Goal: Navigation & Orientation: Find specific page/section

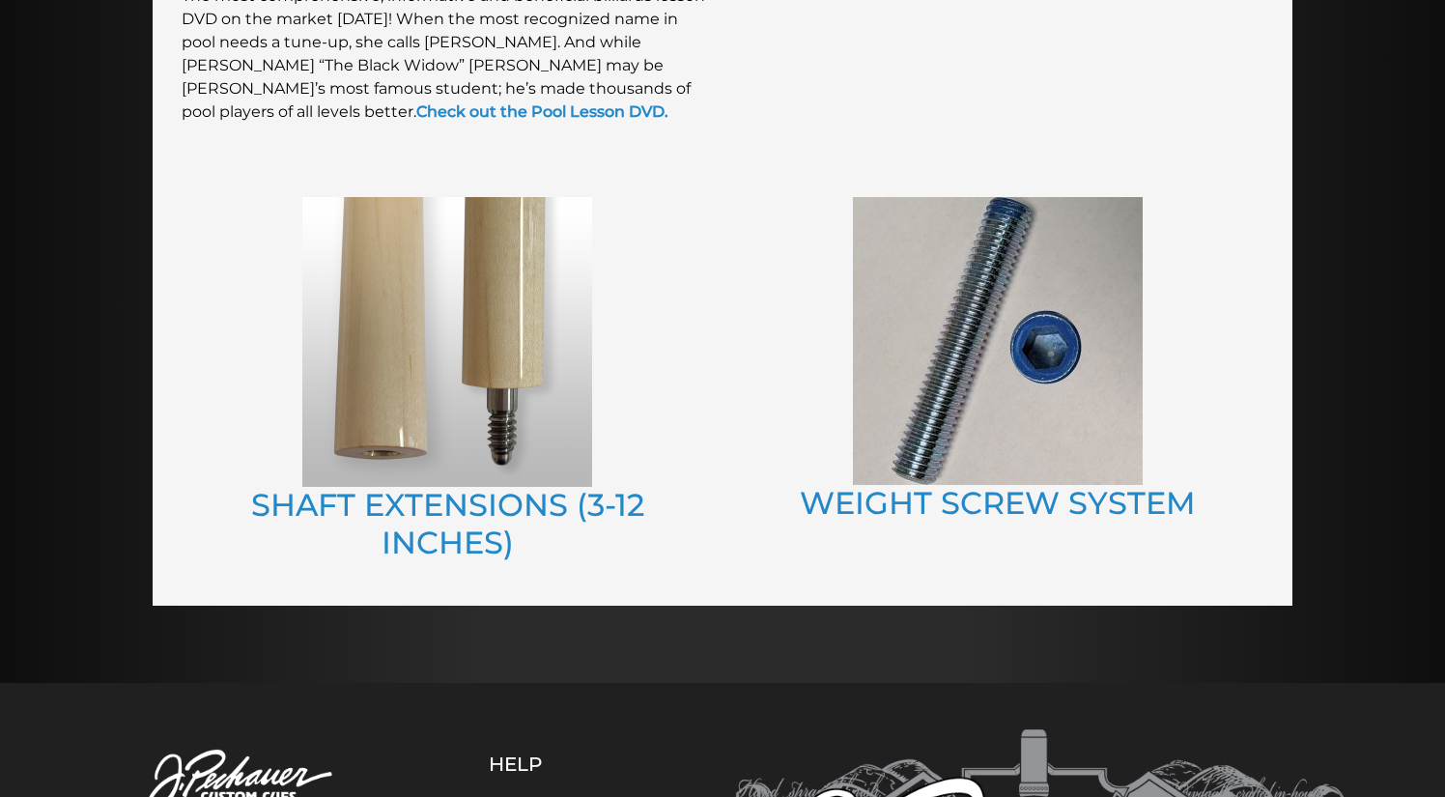
scroll to position [2154, 0]
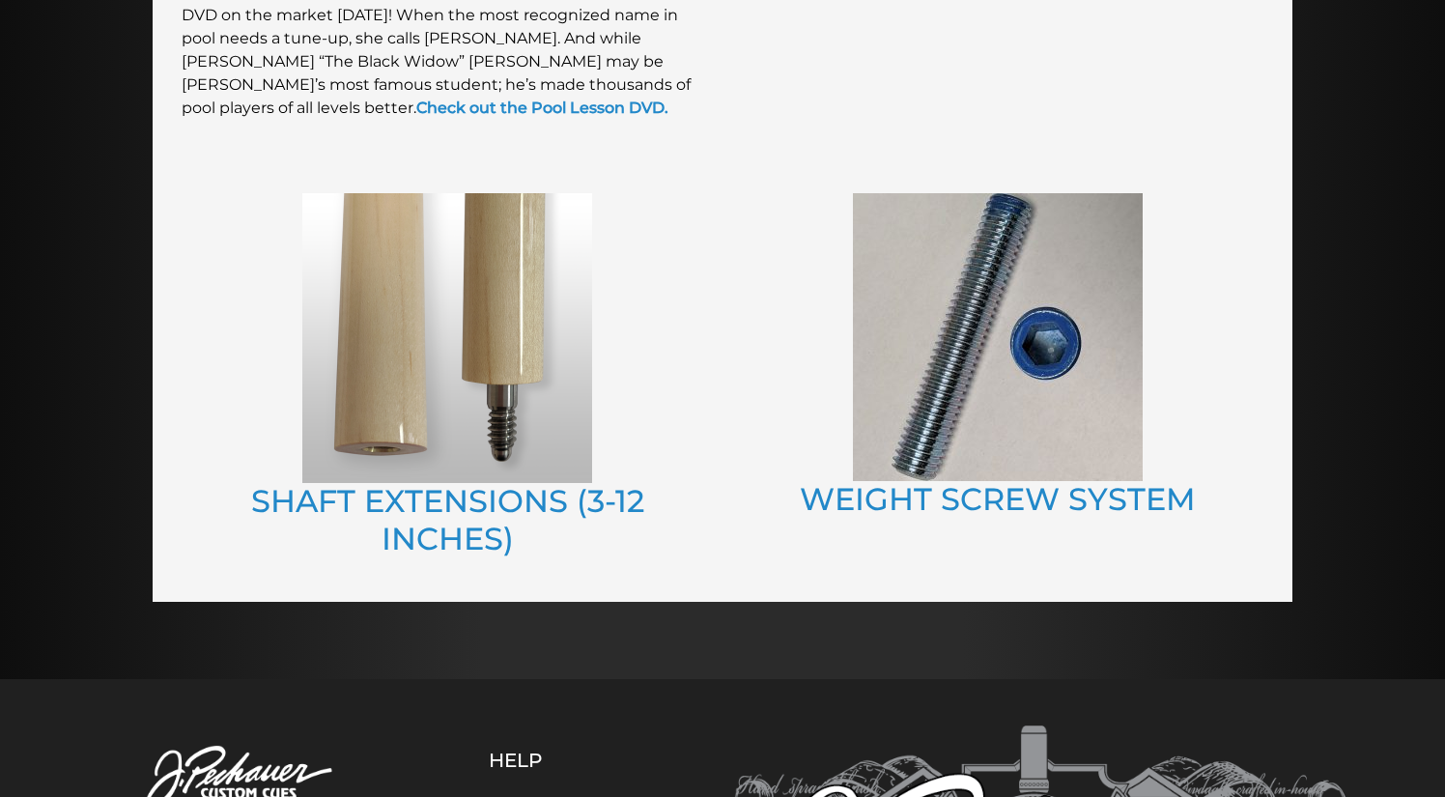
click at [1002, 344] on img at bounding box center [998, 337] width 290 height 288
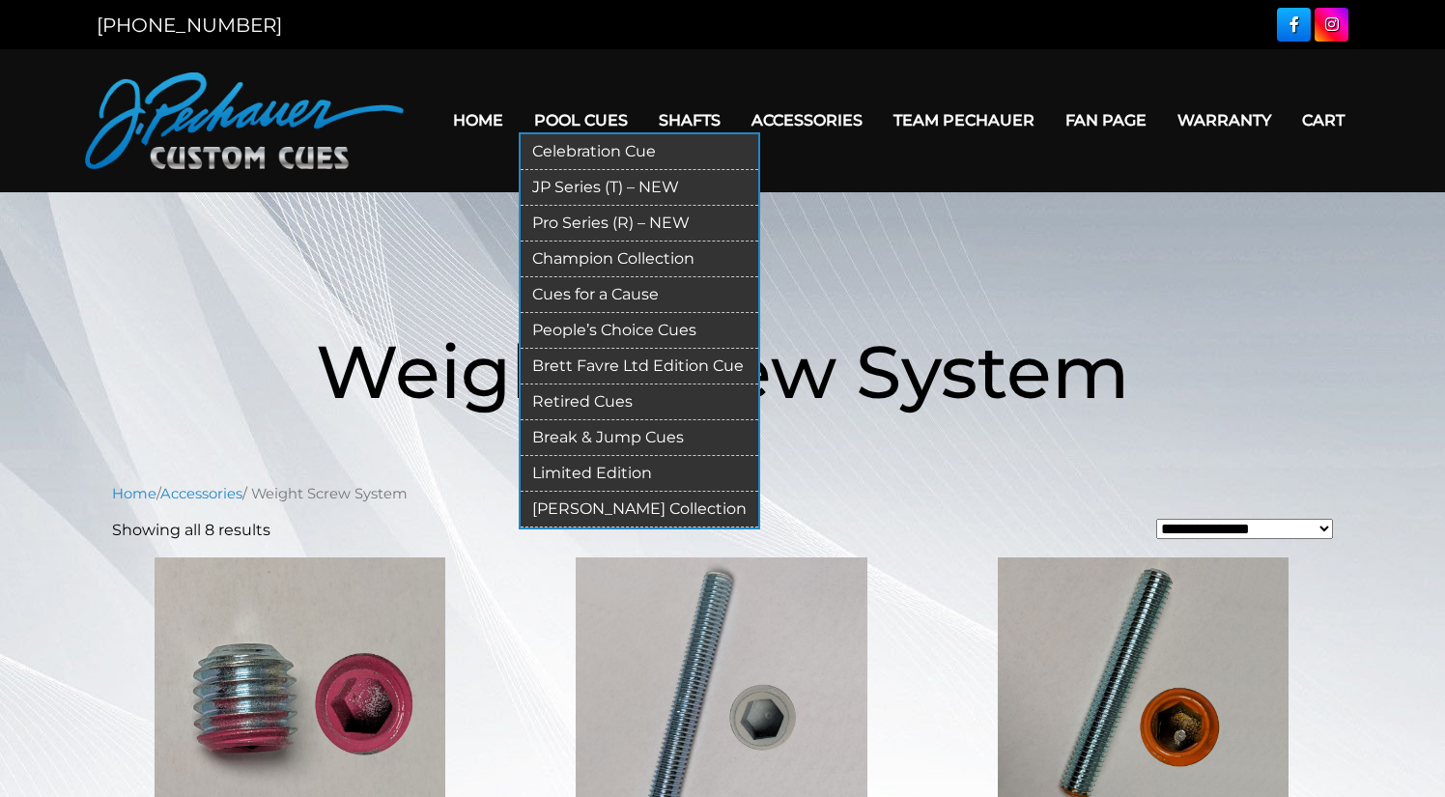
click at [587, 437] on link "Break & Jump Cues" at bounding box center [640, 438] width 238 height 36
